Goal: Check status: Check status

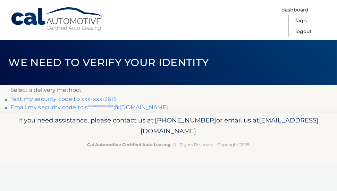
click at [53, 97] on link "Text my security code to xxx-xxx-3615" at bounding box center [63, 99] width 106 height 7
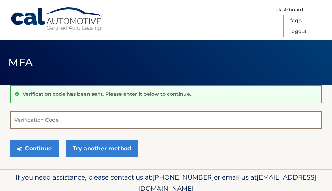
click at [33, 123] on input "Verification Code" at bounding box center [165, 119] width 311 height 17
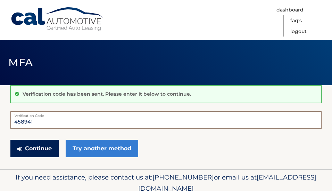
type input "458941"
click at [31, 152] on button "Continue" at bounding box center [34, 148] width 48 height 17
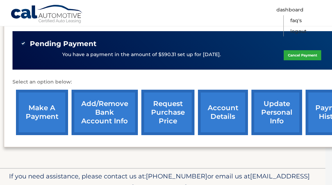
scroll to position [268, 7]
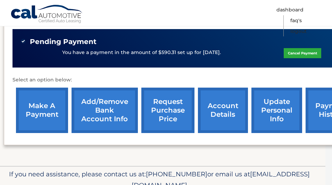
click at [163, 100] on link "request purchase price" at bounding box center [167, 110] width 53 height 45
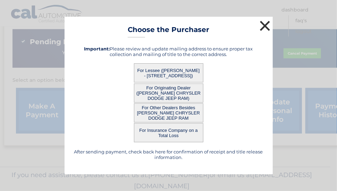
click at [266, 25] on button "×" at bounding box center [265, 26] width 14 height 14
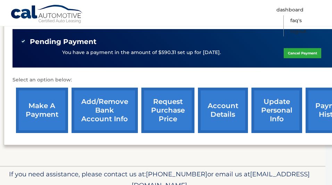
click at [221, 100] on link "account details" at bounding box center [223, 110] width 50 height 45
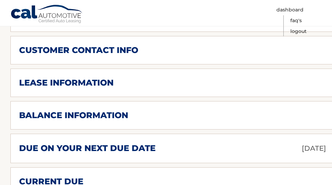
scroll to position [383, 0]
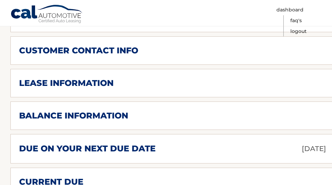
click at [126, 111] on h2 "balance information" at bounding box center [73, 116] width 109 height 10
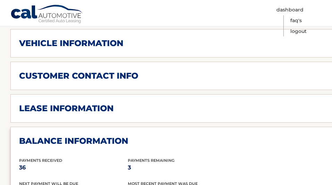
scroll to position [356, 0]
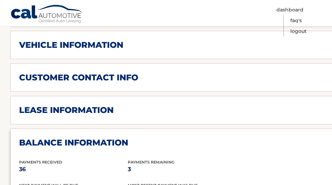
click at [245, 105] on div "lease information" at bounding box center [176, 110] width 315 height 10
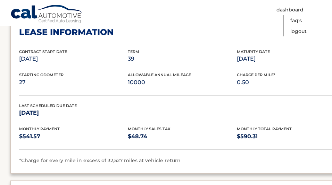
scroll to position [434, 0]
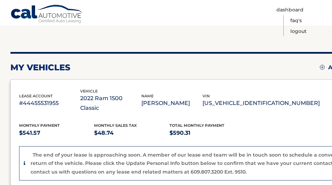
scroll to position [66, 0]
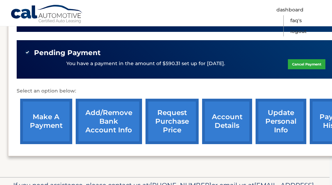
scroll to position [257, 0]
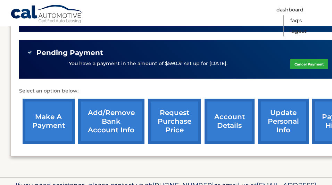
click at [222, 116] on link "account details" at bounding box center [230, 121] width 50 height 45
click at [228, 116] on link "account details" at bounding box center [230, 121] width 50 height 45
click at [215, 113] on link "account details" at bounding box center [230, 121] width 50 height 45
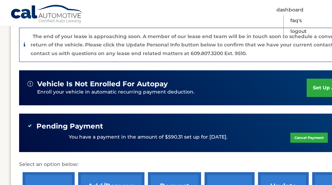
scroll to position [146, 0]
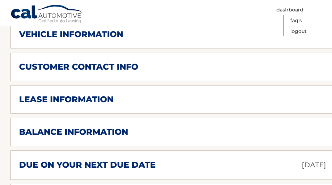
scroll to position [365, 0]
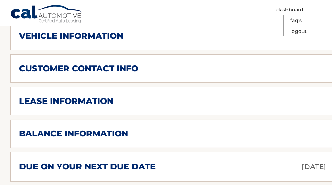
click at [224, 96] on div "lease information" at bounding box center [182, 101] width 326 height 11
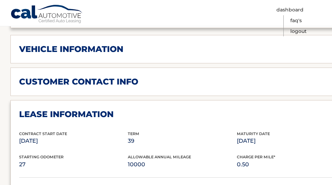
scroll to position [351, 0]
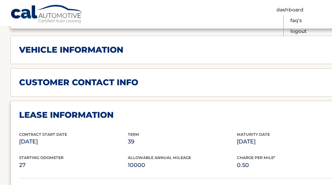
click at [230, 45] on div "vehicle information" at bounding box center [176, 50] width 315 height 10
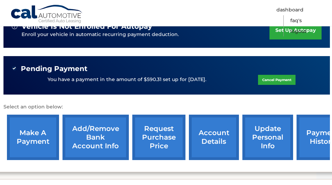
scroll to position [207, 22]
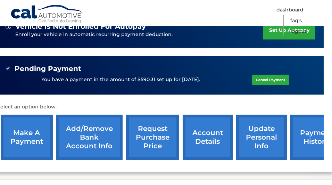
click at [306, 124] on link "payment history" at bounding box center [316, 137] width 52 height 45
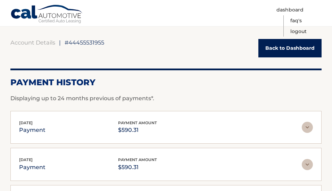
scroll to position [58, 0]
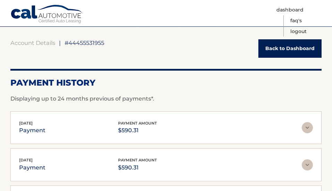
click at [302, 50] on link "Back to Dashboard" at bounding box center [289, 48] width 63 height 18
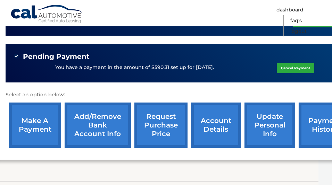
scroll to position [253, 40]
